Goal: Communication & Community: Answer question/provide support

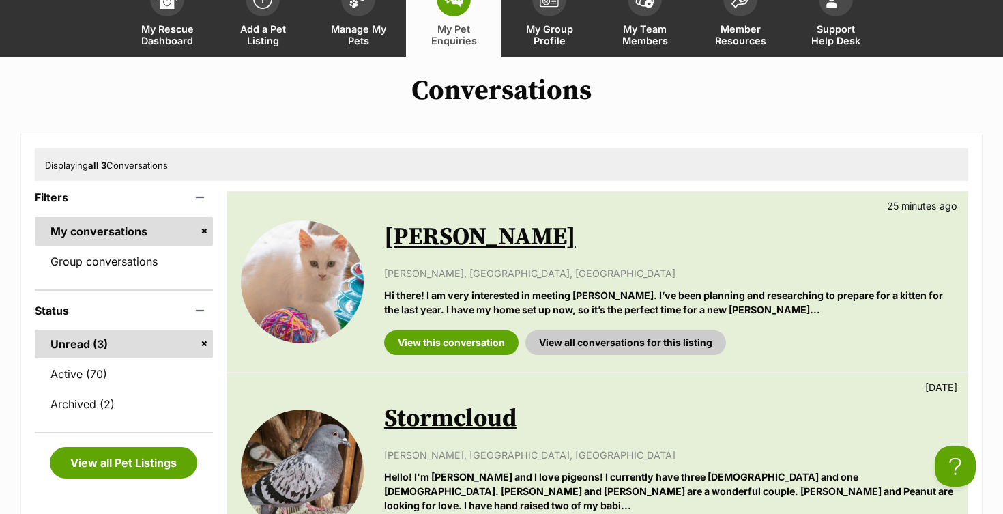
scroll to position [119, 0]
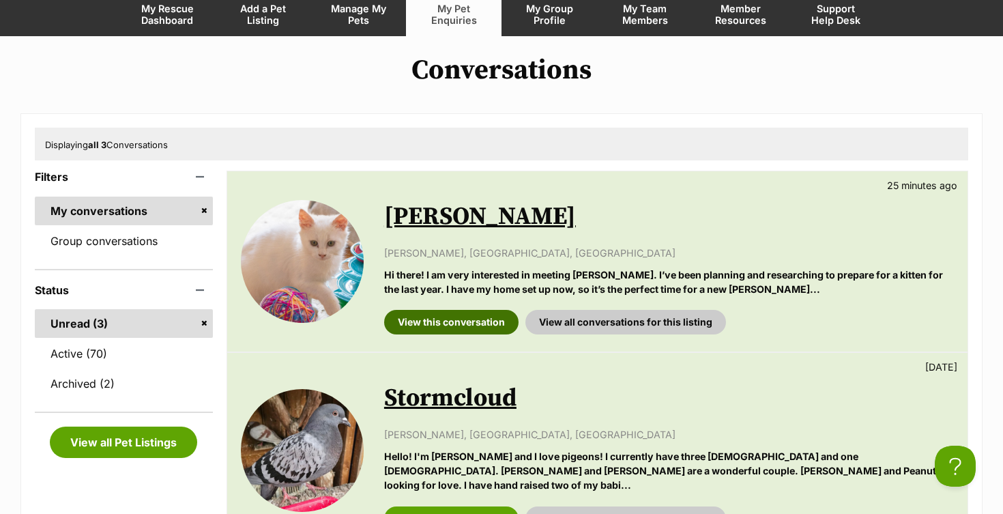
click at [483, 321] on link "View this conversation" at bounding box center [451, 322] width 134 height 25
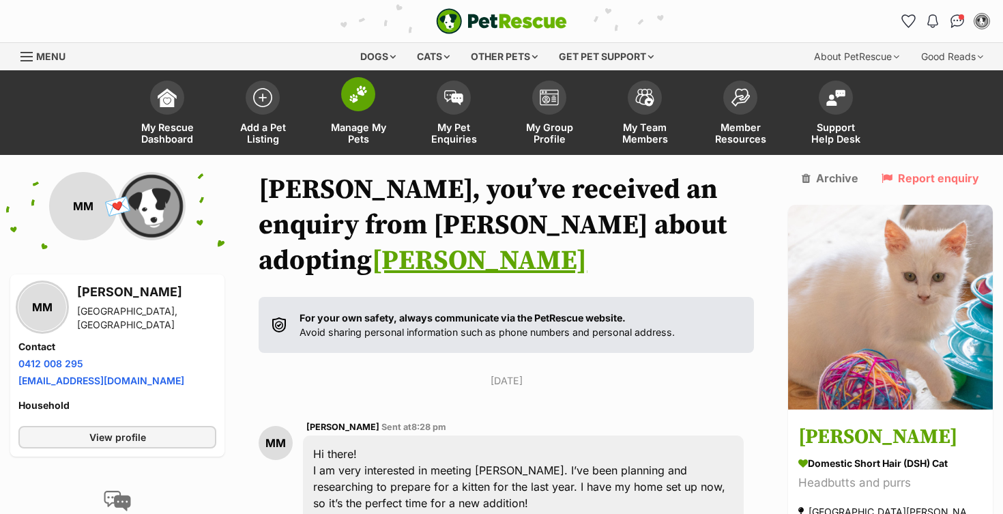
click at [366, 85] on img at bounding box center [358, 94] width 19 height 18
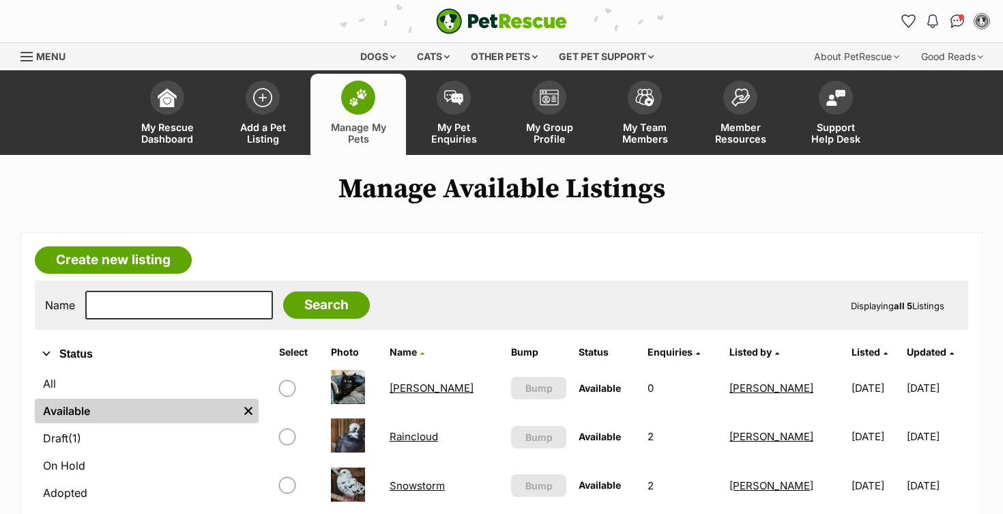
click at [355, 99] on img at bounding box center [358, 98] width 19 height 18
click at [454, 103] on span at bounding box center [454, 94] width 34 height 34
